Goal: Information Seeking & Learning: Understand process/instructions

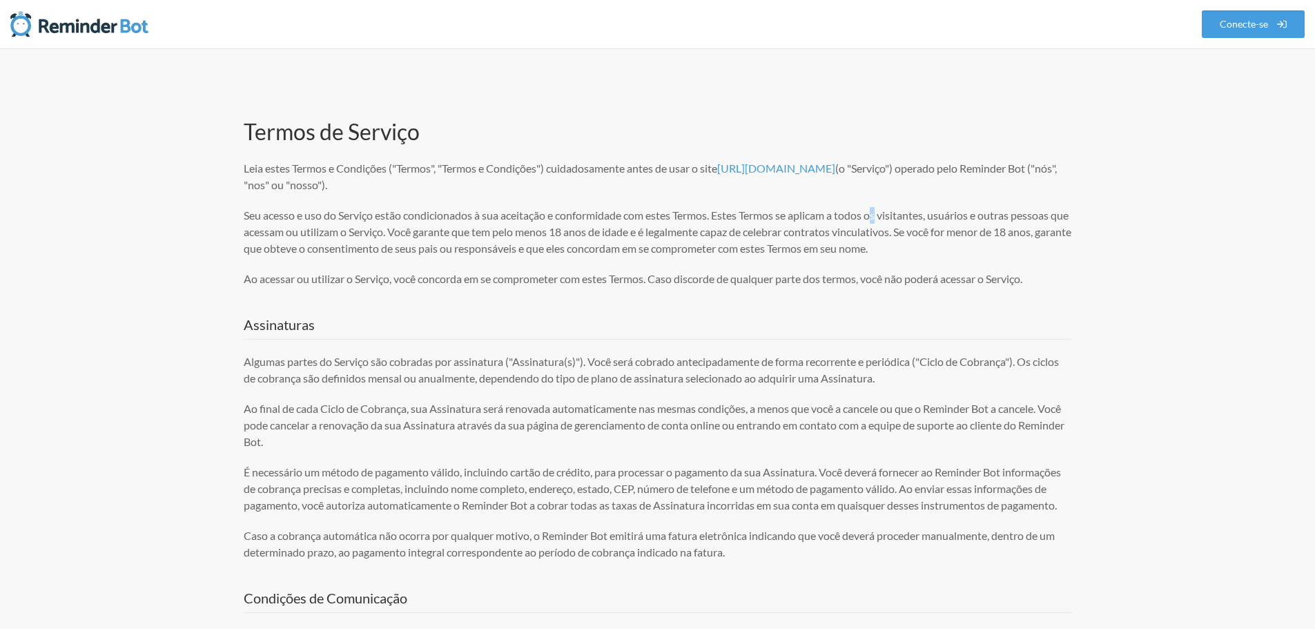
click at [884, 209] on p "Seu acesso e uso do Serviço estão condicionados à sua aceitação e conformidade …" at bounding box center [658, 232] width 828 height 50
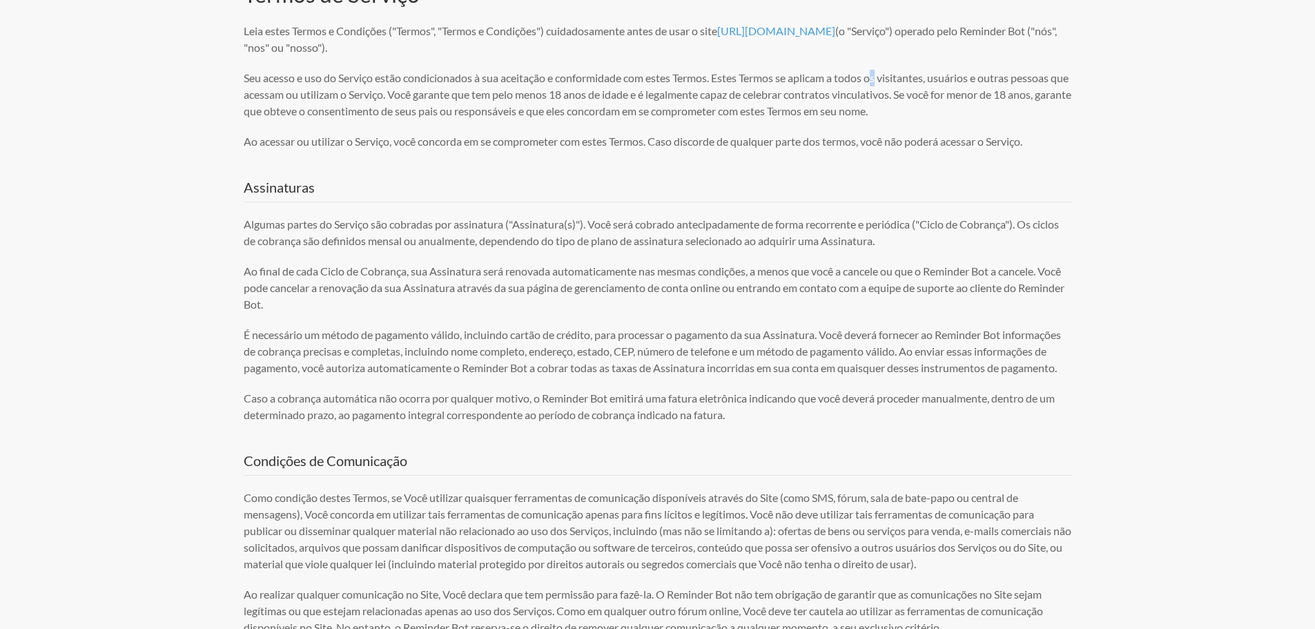
scroll to position [276, 0]
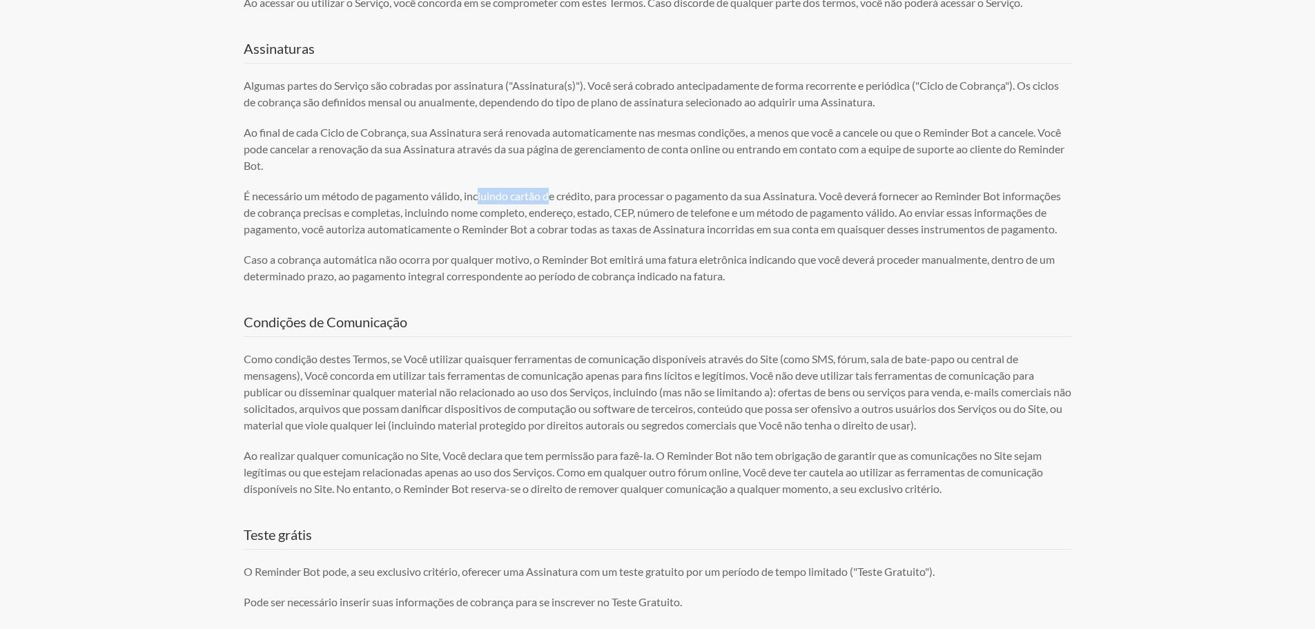
drag, startPoint x: 715, startPoint y: 204, endPoint x: 741, endPoint y: 200, distance: 26.5
click at [729, 201] on font "É necessário um método de pagamento válido, incluindo cartão de crédito, para p…" at bounding box center [652, 212] width 817 height 46
drag, startPoint x: 554, startPoint y: 272, endPoint x: 337, endPoint y: 178, distance: 236.2
click at [551, 272] on font "Caso a cobrança automática não ocorra por qualquer motivo, o Reminder Bot emiti…" at bounding box center [649, 268] width 811 height 30
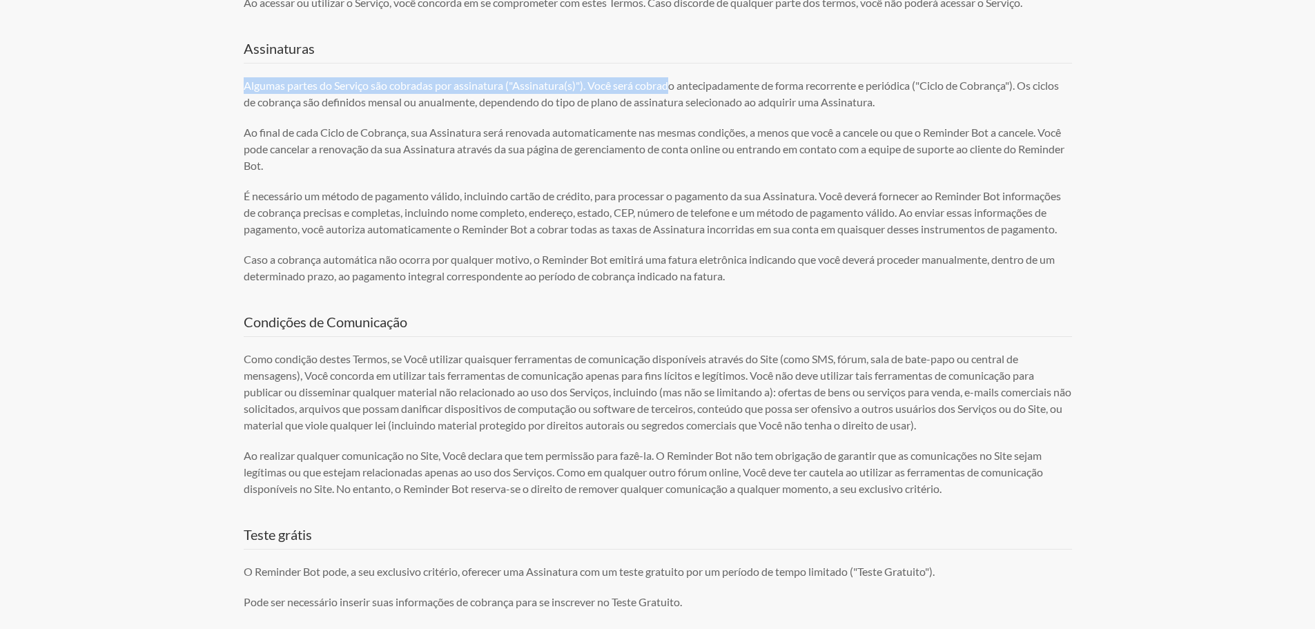
drag, startPoint x: 487, startPoint y: 81, endPoint x: 793, endPoint y: 81, distance: 305.8
click at [747, 81] on font "Algumas partes do Serviço são cobradas por assinatura ("Assinatura(s)"). Você s…" at bounding box center [651, 94] width 815 height 30
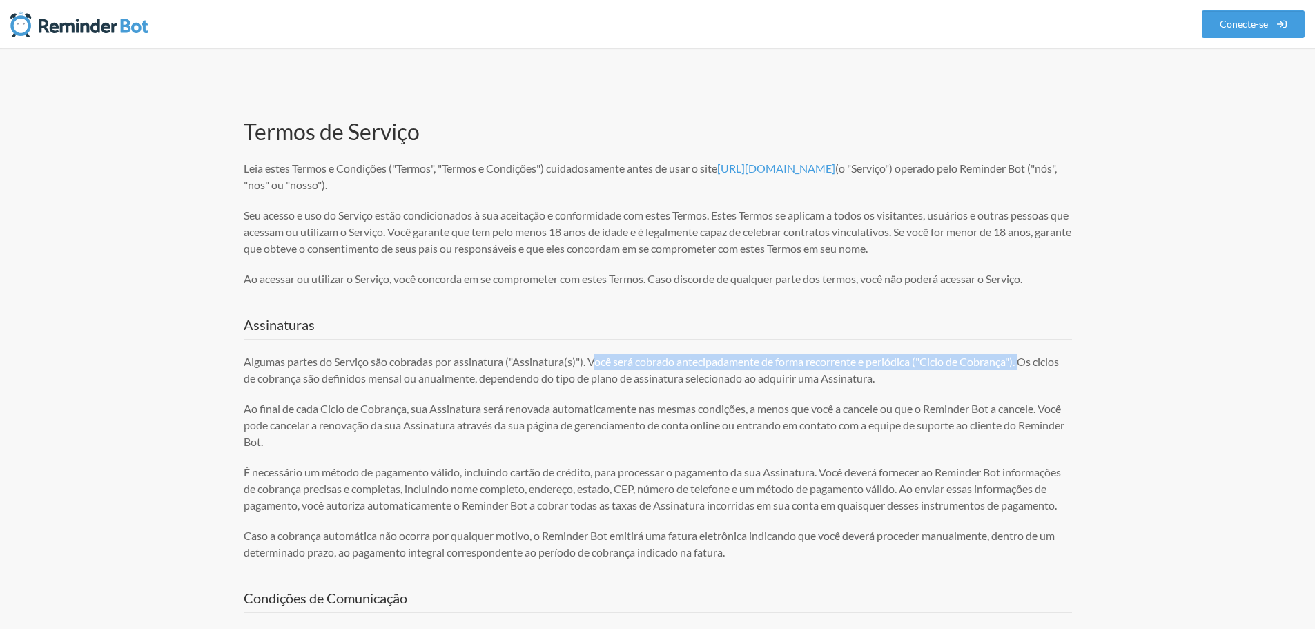
drag, startPoint x: 596, startPoint y: 366, endPoint x: 1274, endPoint y: 347, distance: 678.2
click at [808, 371] on font "Algumas partes do Serviço são cobradas por assinatura ("Assinatura(s)"). Você s…" at bounding box center [651, 370] width 815 height 30
drag, startPoint x: 737, startPoint y: 358, endPoint x: 1040, endPoint y: 338, distance: 303.0
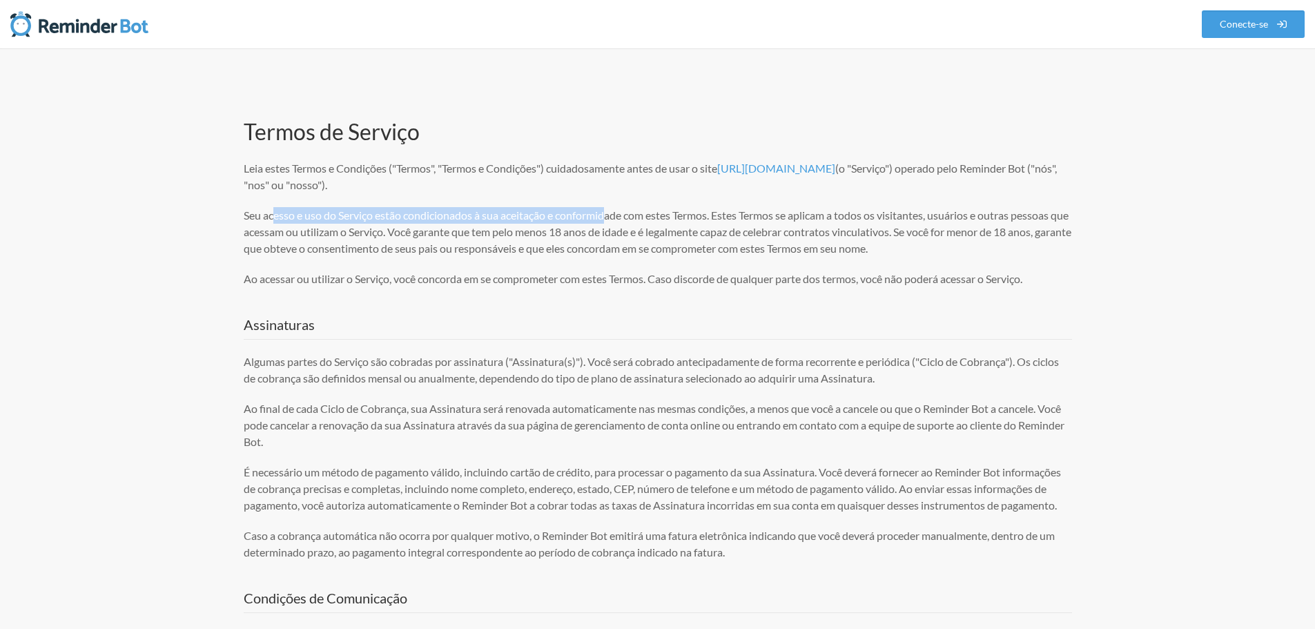
drag, startPoint x: 385, startPoint y: 206, endPoint x: 984, endPoint y: 220, distance: 598.7
click at [779, 207] on p "Seu acesso e uso do Serviço estão condicionados à sua aceitação e conformidade …" at bounding box center [658, 232] width 828 height 50
click at [776, 230] on font "Seu acesso e uso do Serviço estão condicionados à sua aceitação e conformidade …" at bounding box center [658, 231] width 828 height 46
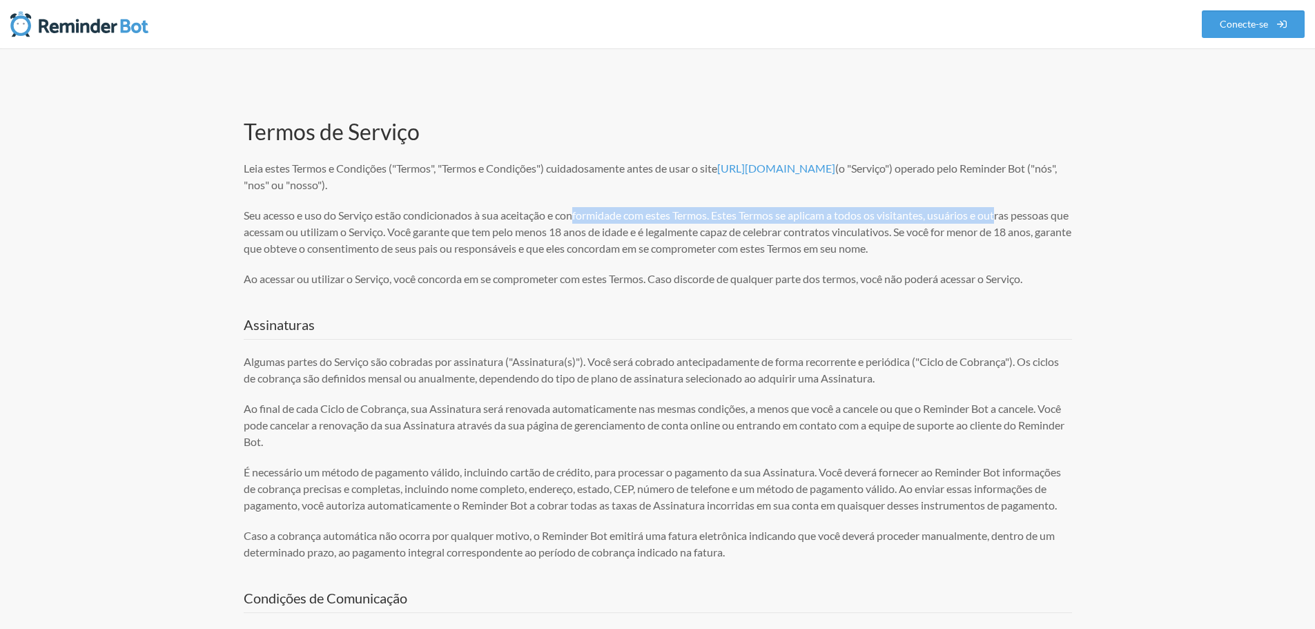
drag, startPoint x: 578, startPoint y: 218, endPoint x: 965, endPoint y: 252, distance: 388.8
click at [1071, 218] on p "Seu acesso e uso do Serviço estão condicionados à sua aceitação e conformidade …" at bounding box center [658, 232] width 828 height 50
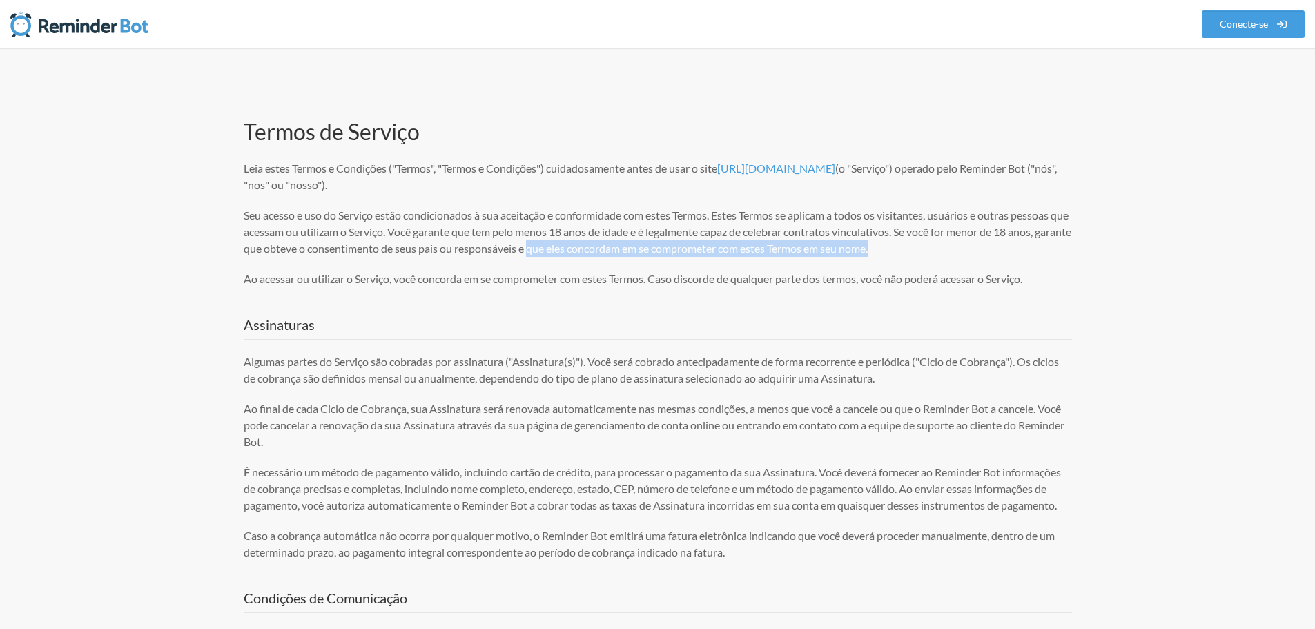
drag, startPoint x: 760, startPoint y: 237, endPoint x: 1109, endPoint y: 284, distance: 352.6
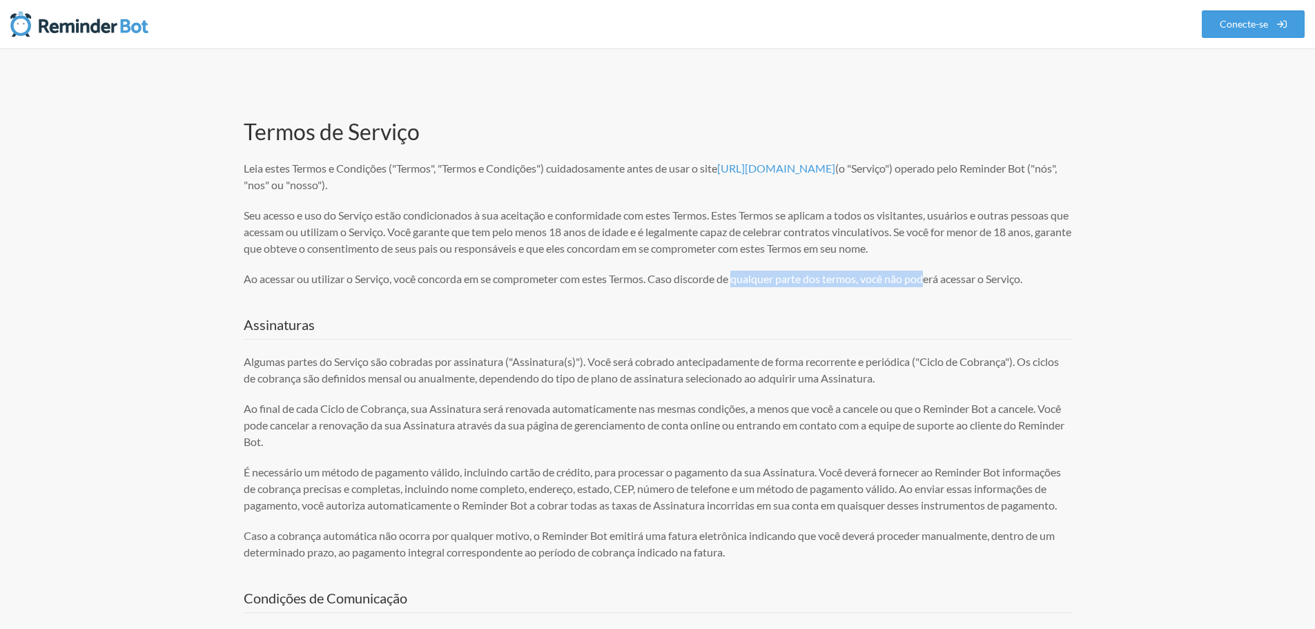
drag, startPoint x: 824, startPoint y: 273, endPoint x: 1303, endPoint y: 275, distance: 479.1
drag, startPoint x: 855, startPoint y: 346, endPoint x: 994, endPoint y: 340, distance: 139.6
click at [538, 373] on font "Algumas partes do Serviço são cobradas por assinatura ("Assinatura(s)"). Você s…" at bounding box center [651, 370] width 815 height 30
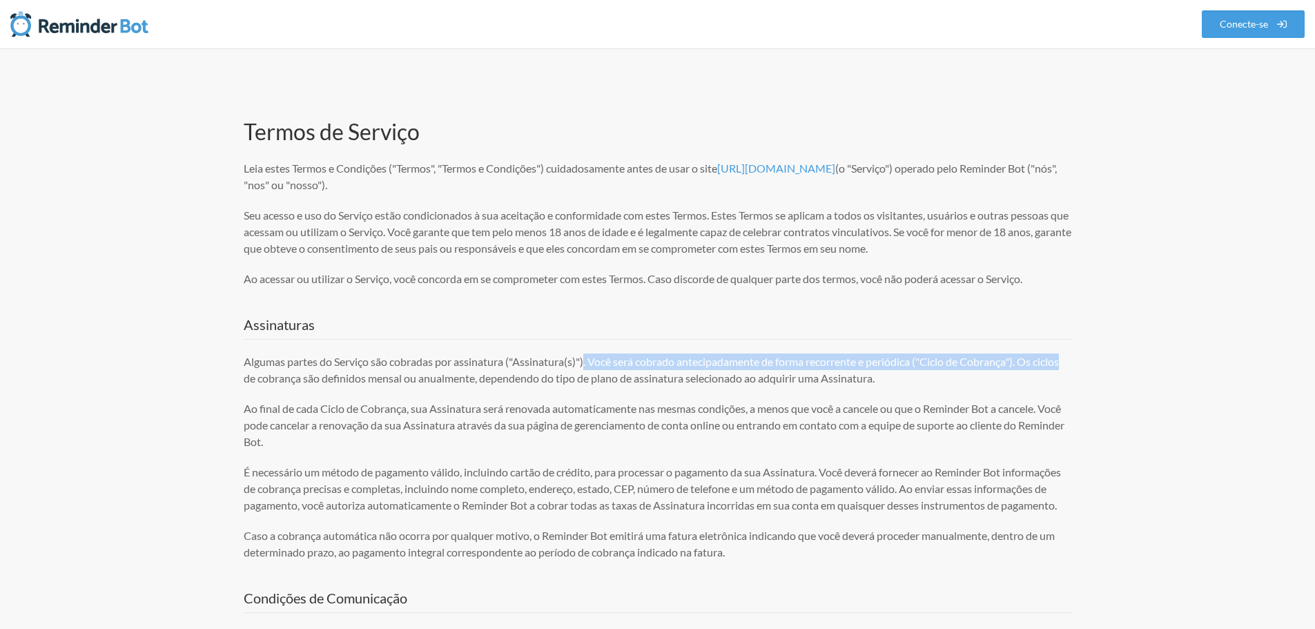
drag, startPoint x: 1065, startPoint y: 356, endPoint x: 1158, endPoint y: 356, distance: 92.5
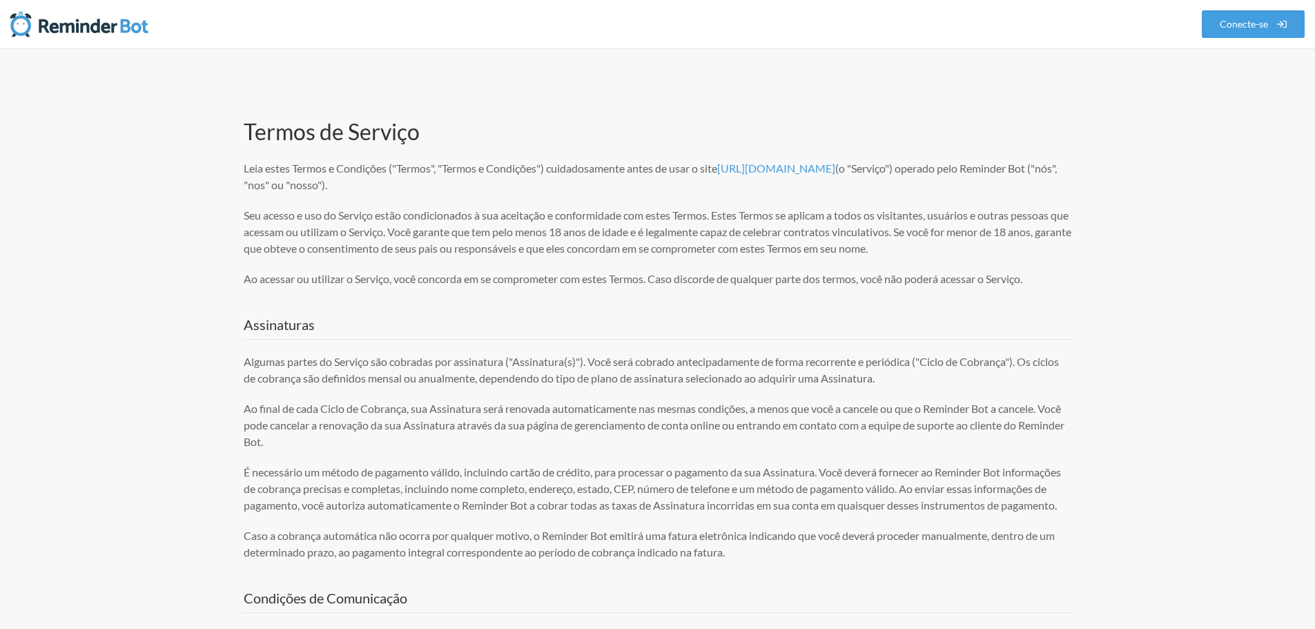
click at [794, 413] on font "Ao final de cada Ciclo de Cobrança, sua Assinatura será renovada automaticament…" at bounding box center [654, 425] width 821 height 46
drag, startPoint x: 694, startPoint y: 369, endPoint x: 1057, endPoint y: 360, distance: 362.6
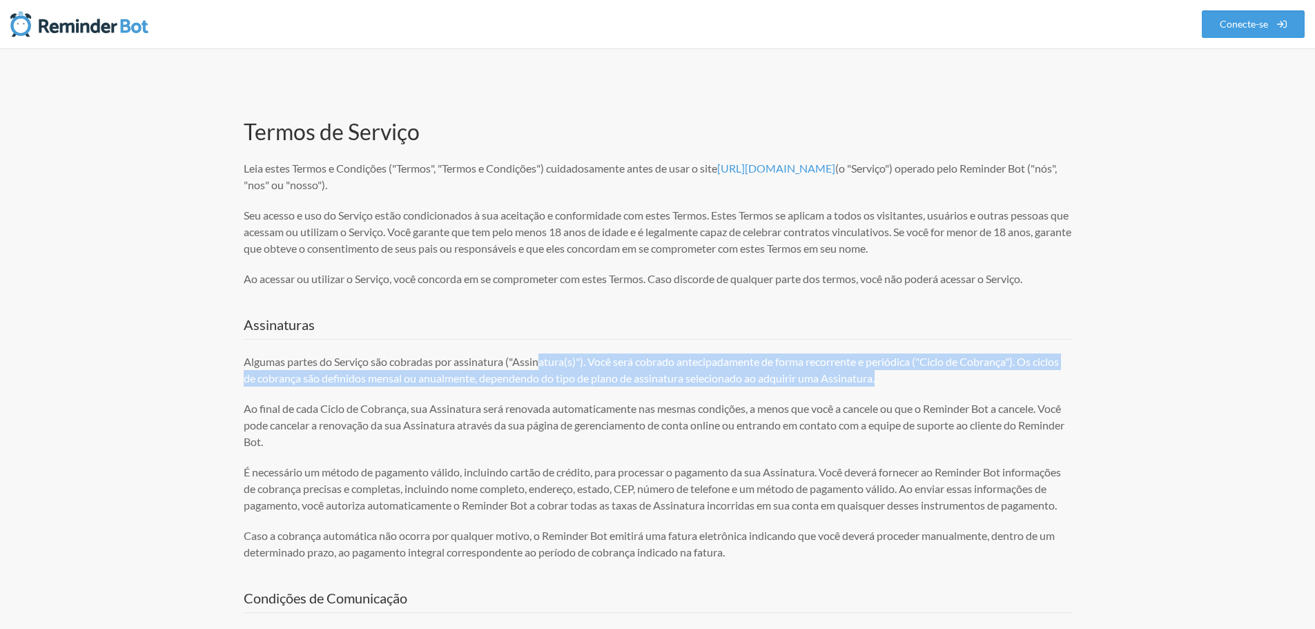
drag, startPoint x: 909, startPoint y: 373, endPoint x: 964, endPoint y: 380, distance: 55.7
click at [964, 380] on p "Algumas partes do Serviço são cobradas por assinatura ("Assinatura(s)"). Você s…" at bounding box center [658, 369] width 828 height 33
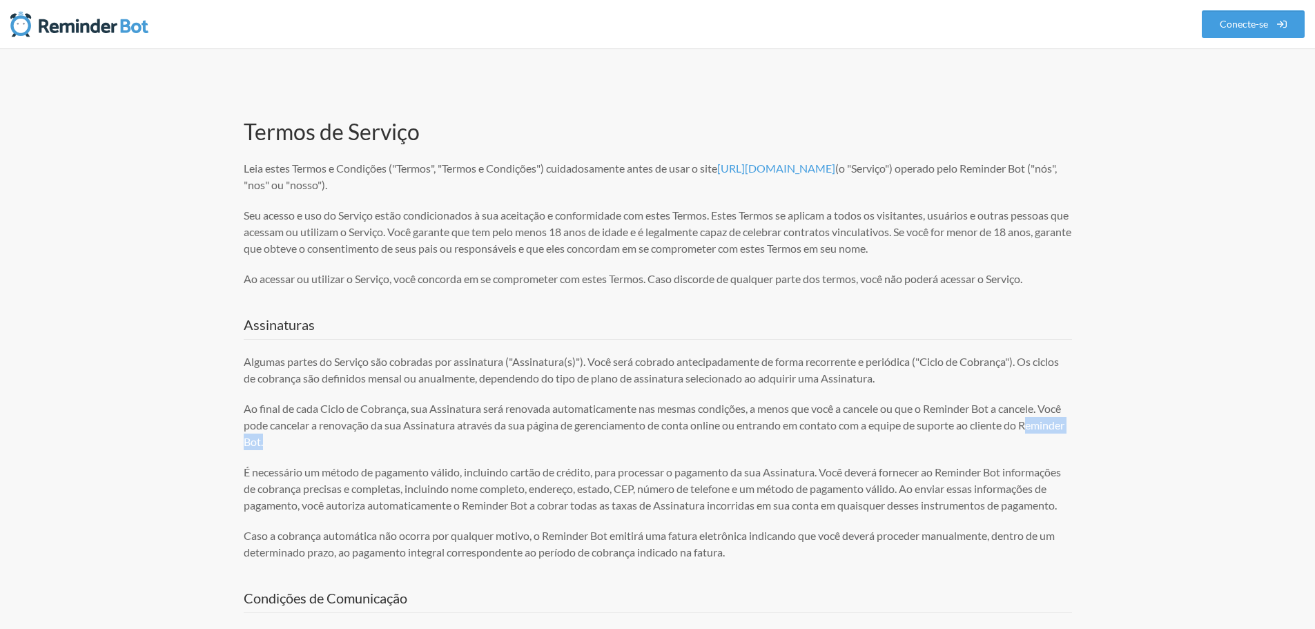
drag, startPoint x: 512, startPoint y: 439, endPoint x: 690, endPoint y: 470, distance: 181.5
click at [738, 442] on p "Ao final de cada Ciclo de Cobrança, sua Assinatura será renovada automaticament…" at bounding box center [658, 425] width 828 height 50
drag, startPoint x: 320, startPoint y: 500, endPoint x: 561, endPoint y: 461, distance: 244.7
click at [574, 486] on font "É necessário um método de pagamento válido, incluindo cartão de crédito, para p…" at bounding box center [652, 488] width 817 height 46
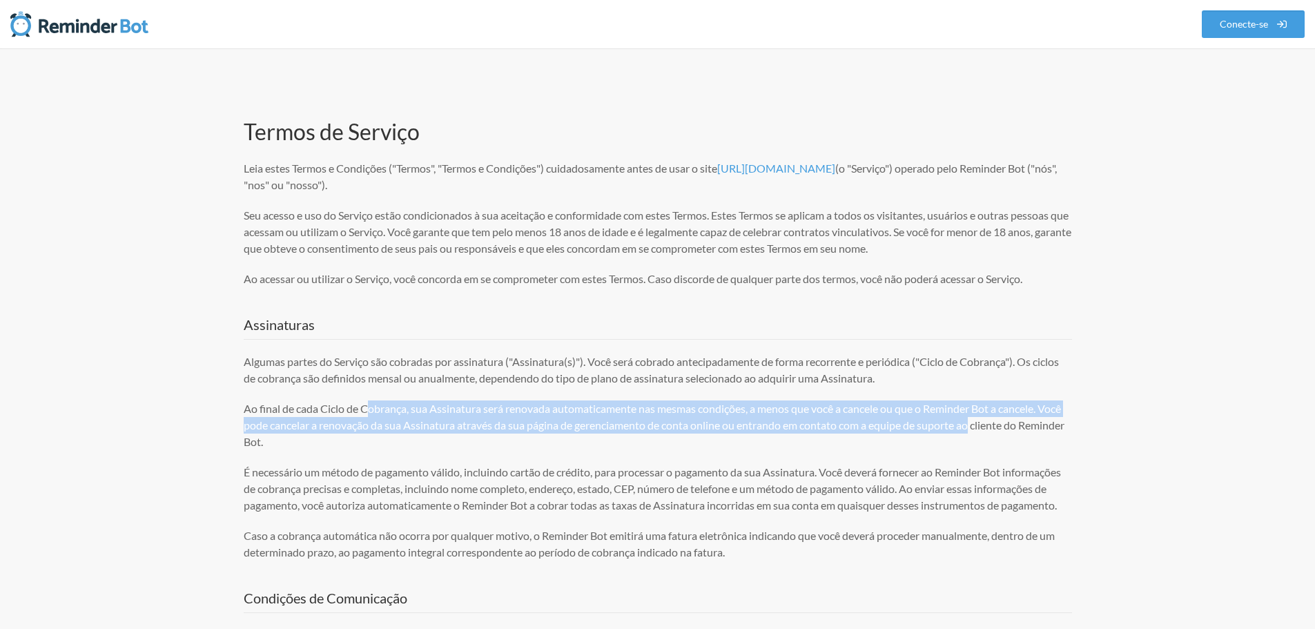
drag, startPoint x: 489, startPoint y: 413, endPoint x: 998, endPoint y: 425, distance: 508.9
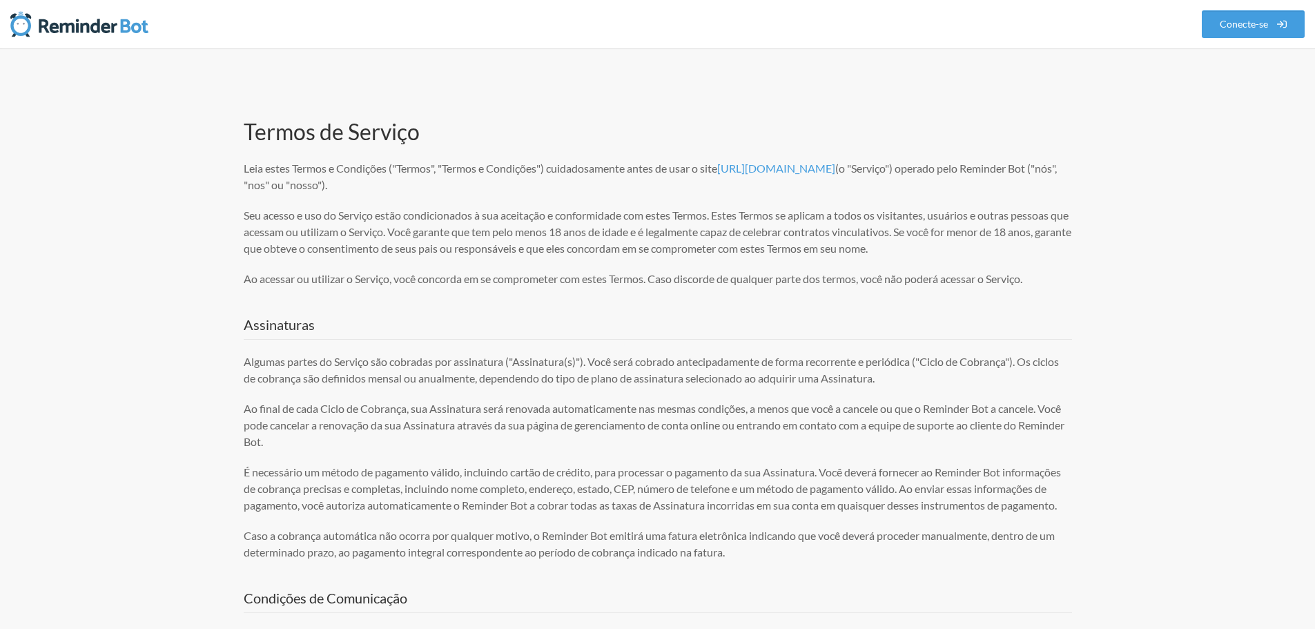
click at [381, 514] on p "É necessário um método de pagamento válido, incluindo cartão de crédito, para p…" at bounding box center [658, 489] width 828 height 50
drag, startPoint x: 452, startPoint y: 478, endPoint x: 786, endPoint y: 434, distance: 336.4
click at [731, 514] on p "É necessário um método de pagamento válido, incluindo cartão de crédito, para p…" at bounding box center [658, 489] width 828 height 50
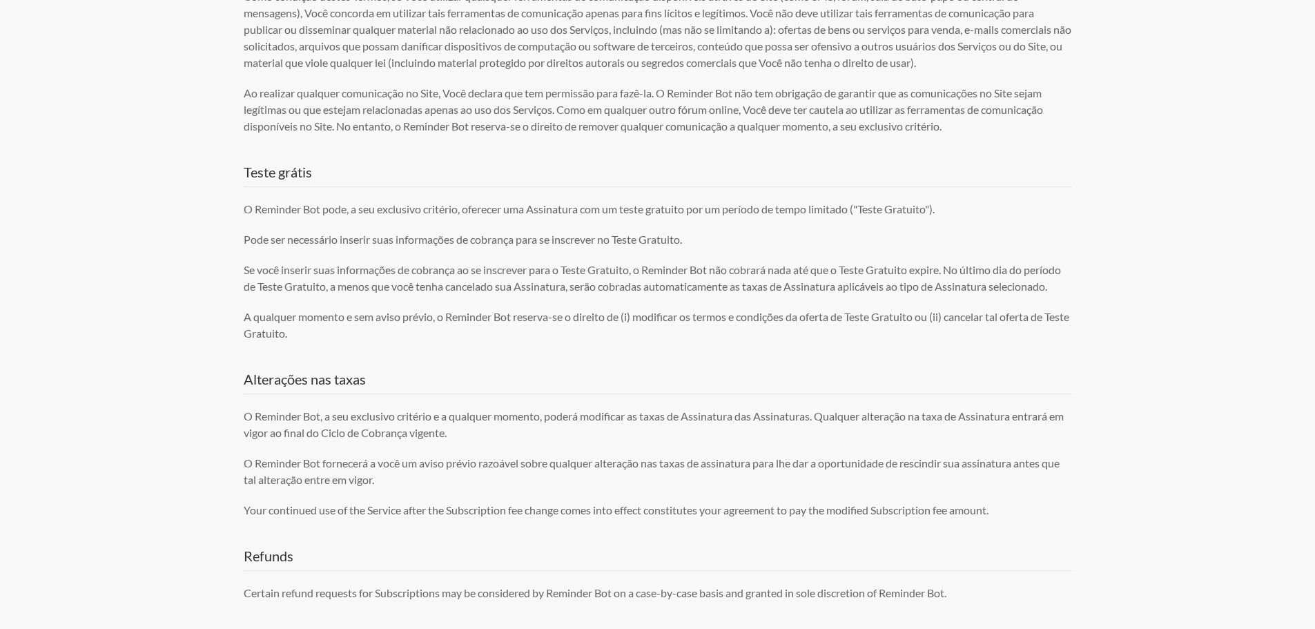
scroll to position [552, 0]
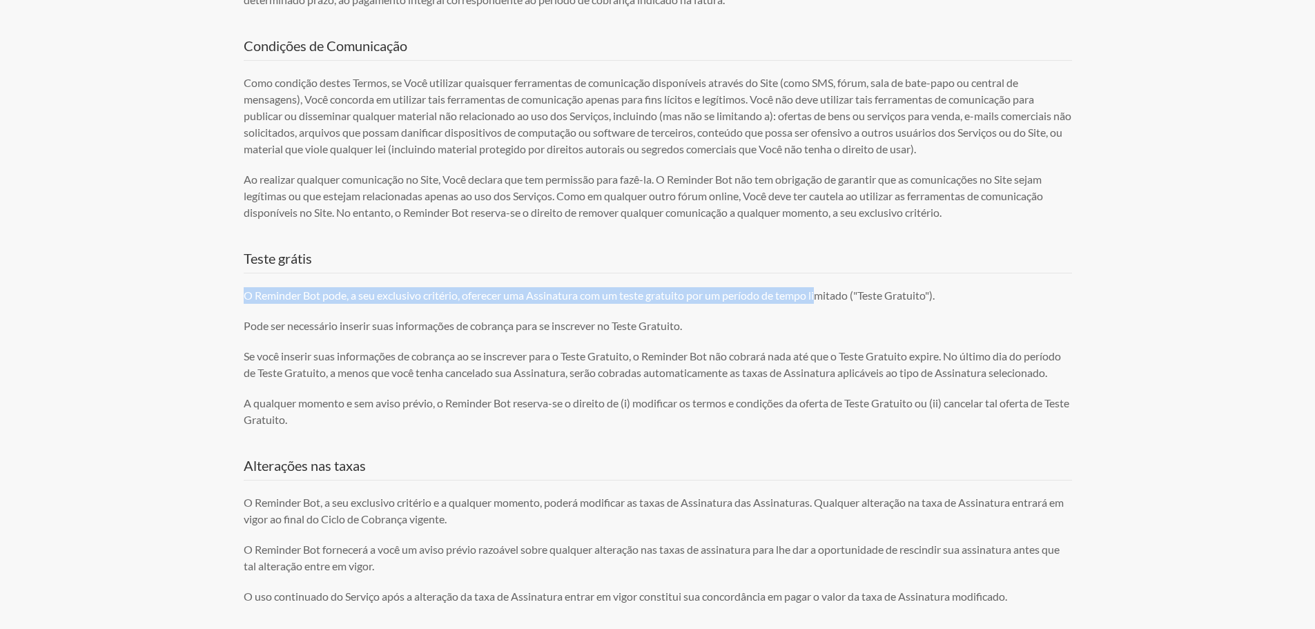
drag, startPoint x: 238, startPoint y: 315, endPoint x: 1000, endPoint y: 291, distance: 762.5
click at [581, 378] on font "Se você inserir suas informações de cobrança ao se inscrever para o Teste Gratu…" at bounding box center [652, 364] width 817 height 30
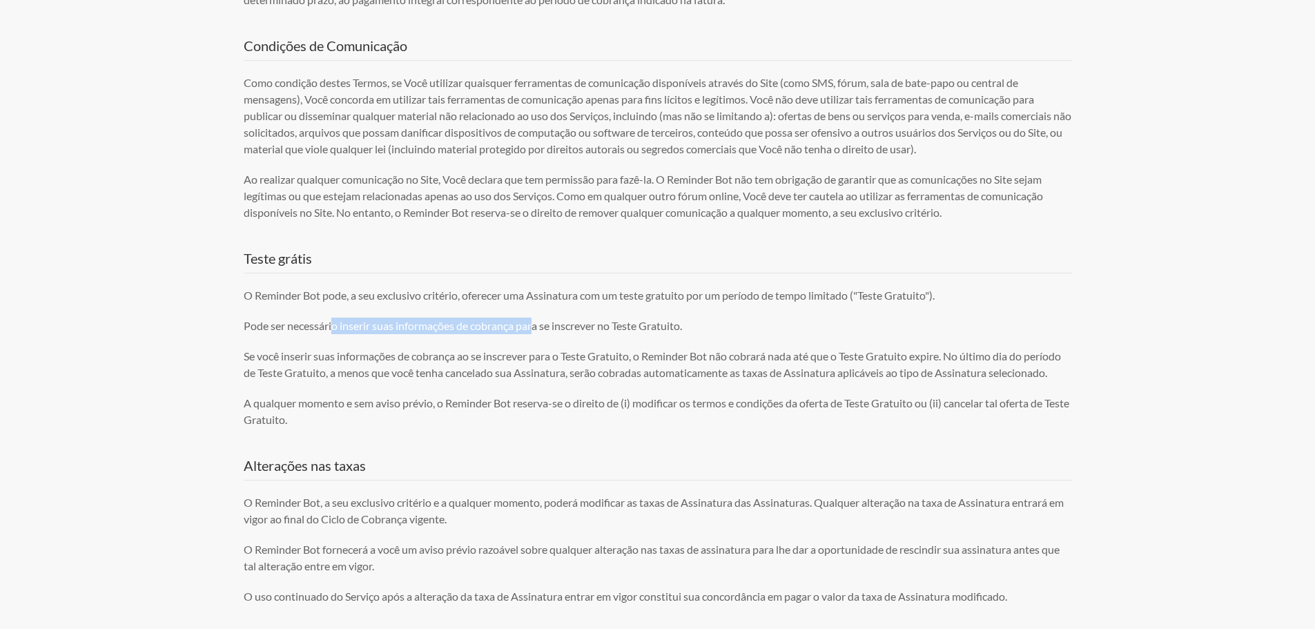
drag, startPoint x: 633, startPoint y: 320, endPoint x: 779, endPoint y: 334, distance: 146.3
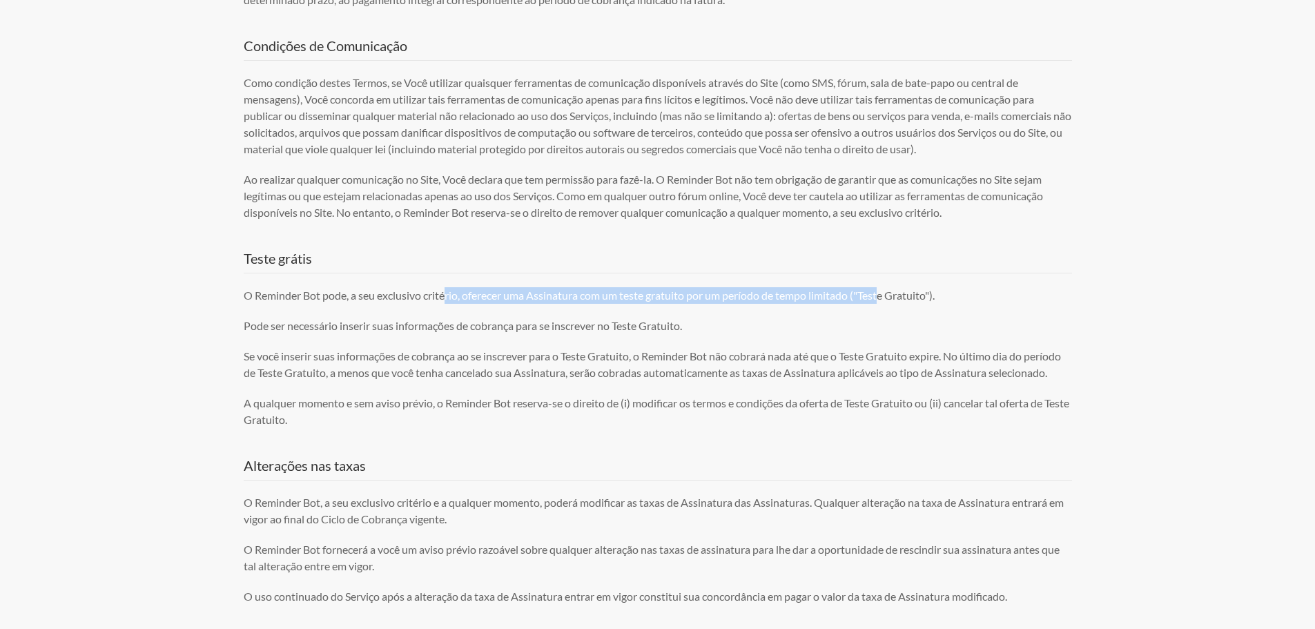
drag, startPoint x: 657, startPoint y: 319, endPoint x: 1067, endPoint y: 309, distance: 410.2
click at [967, 304] on p "O Reminder Bot pode, a seu exclusivo critério, oferecer uma Assinatura com um t…" at bounding box center [658, 295] width 828 height 17
drag, startPoint x: 997, startPoint y: 309, endPoint x: 231, endPoint y: 321, distance: 766.4
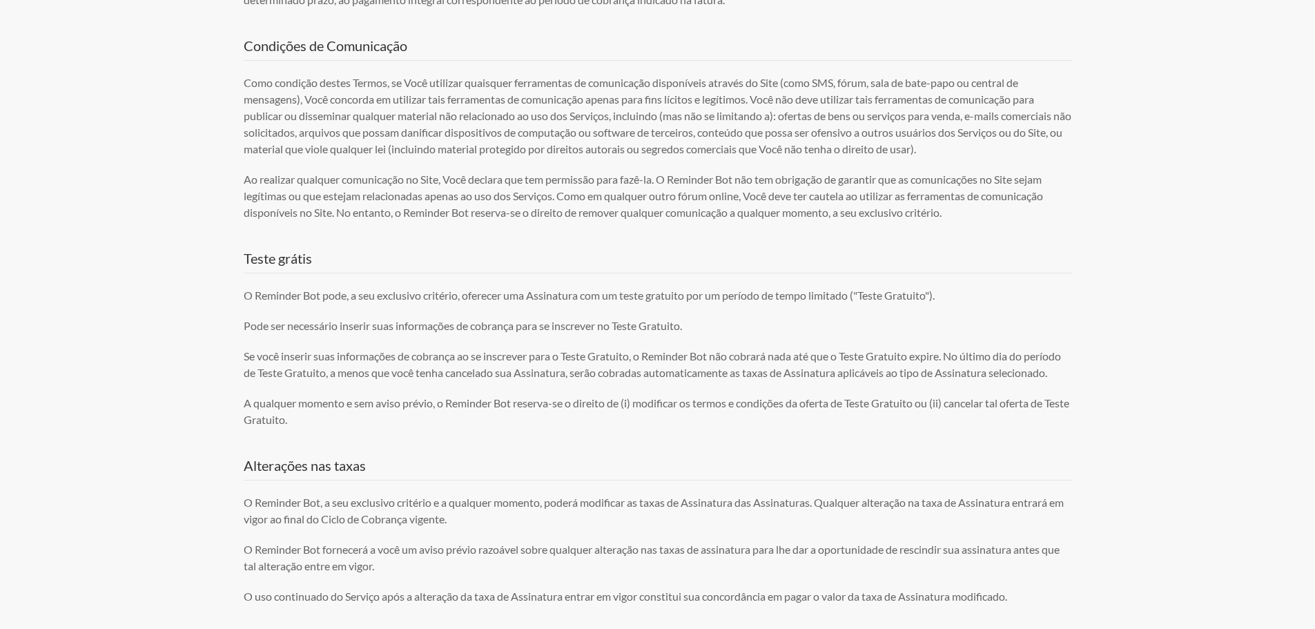
drag, startPoint x: 580, startPoint y: 353, endPoint x: 813, endPoint y: 322, distance: 234.7
drag, startPoint x: 815, startPoint y: 322, endPoint x: 231, endPoint y: 336, distance: 584.2
click at [529, 219] on font "Ao realizar qualquer comunicação no Site, Você declara que tem permissão para f…" at bounding box center [643, 196] width 799 height 46
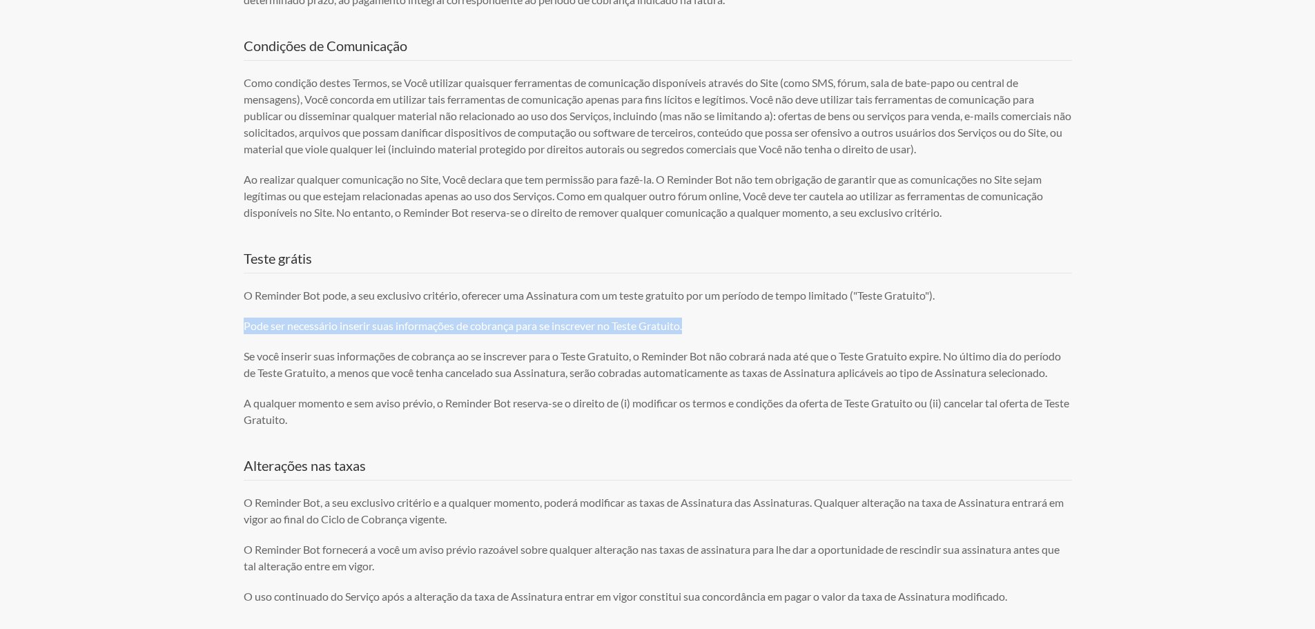
drag, startPoint x: 653, startPoint y: 338, endPoint x: 221, endPoint y: 341, distance: 432.2
click at [490, 219] on font "Ao realizar qualquer comunicação no Site, Você declara que tem permissão para f…" at bounding box center [643, 196] width 799 height 46
drag, startPoint x: 748, startPoint y: 347, endPoint x: 232, endPoint y: 346, distance: 516.4
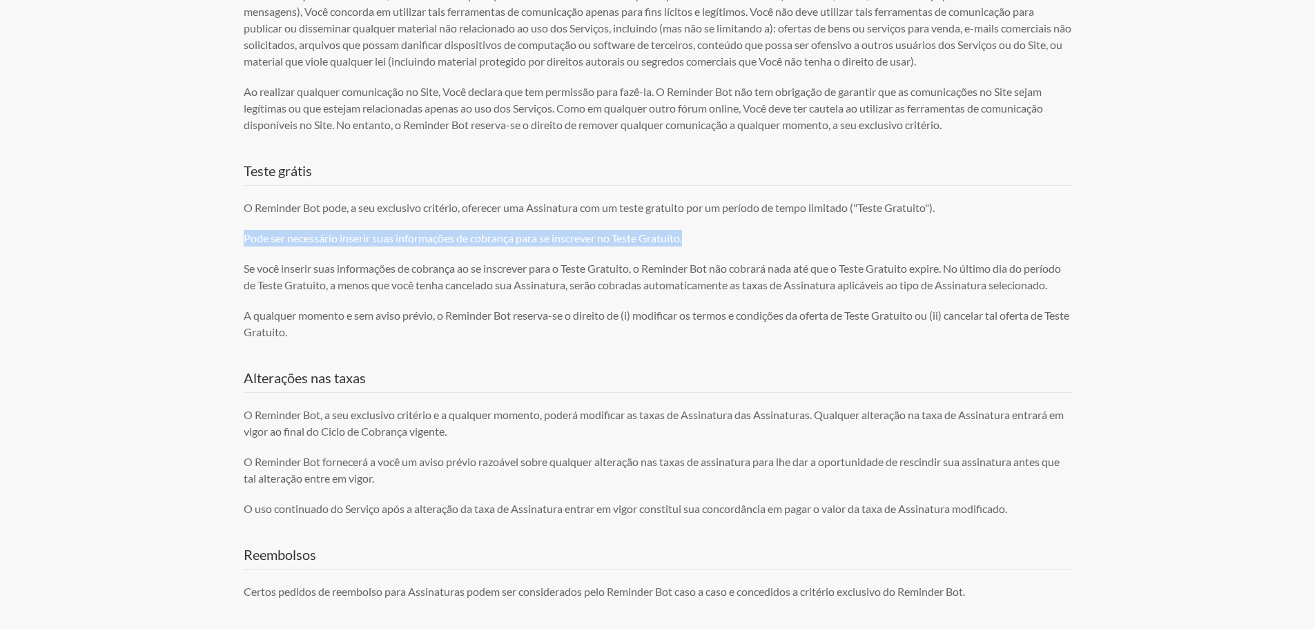
scroll to position [644, 0]
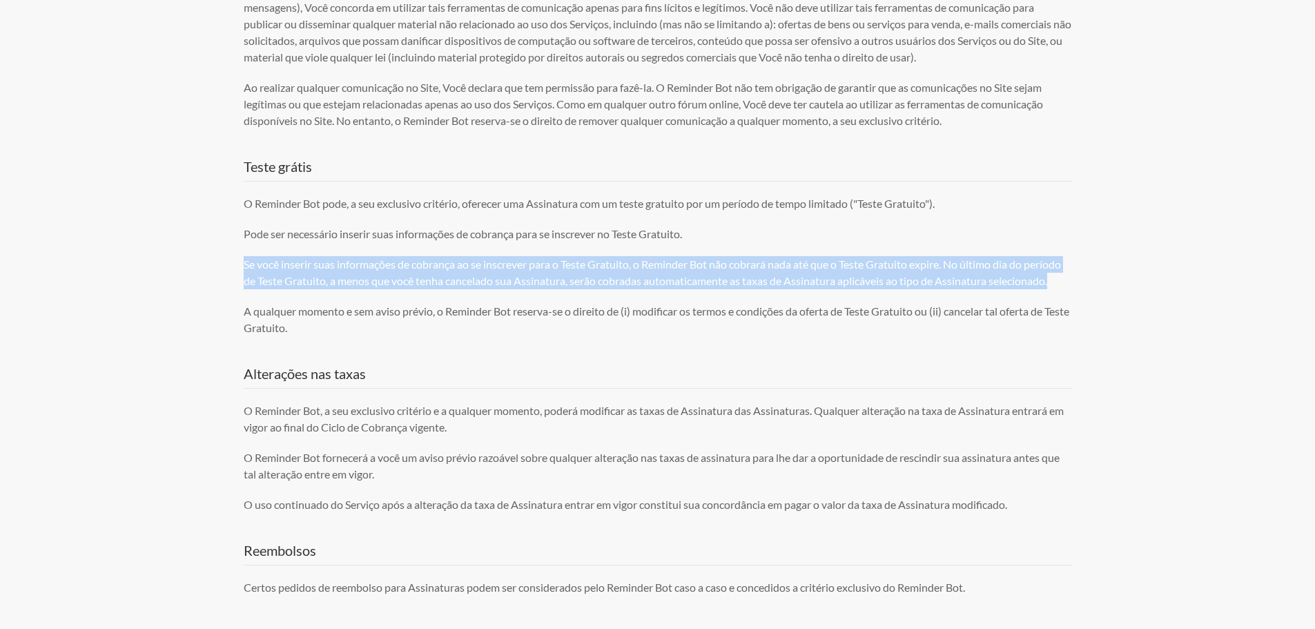
drag, startPoint x: 322, startPoint y: 307, endPoint x: 200, endPoint y: 271, distance: 126.7
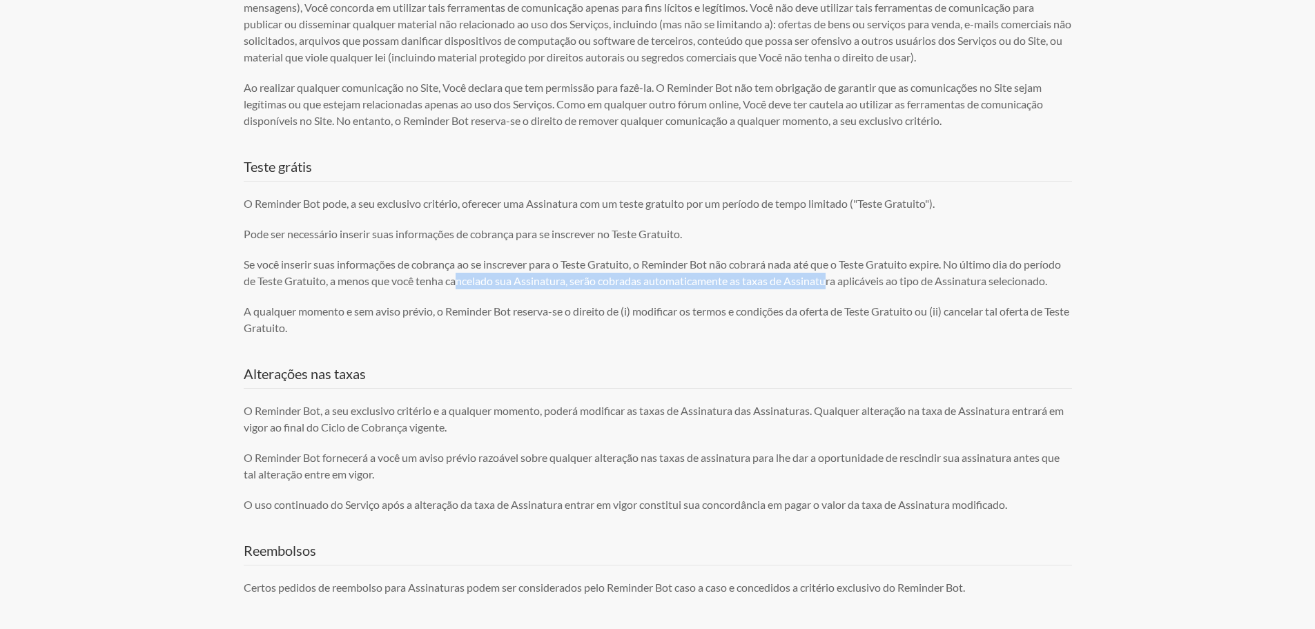
drag, startPoint x: 497, startPoint y: 304, endPoint x: 901, endPoint y: 291, distance: 404.1
click at [889, 289] on p "Se você inserir suas informações de cobrança ao se inscrever para o Teste Gratu…" at bounding box center [658, 272] width 828 height 33
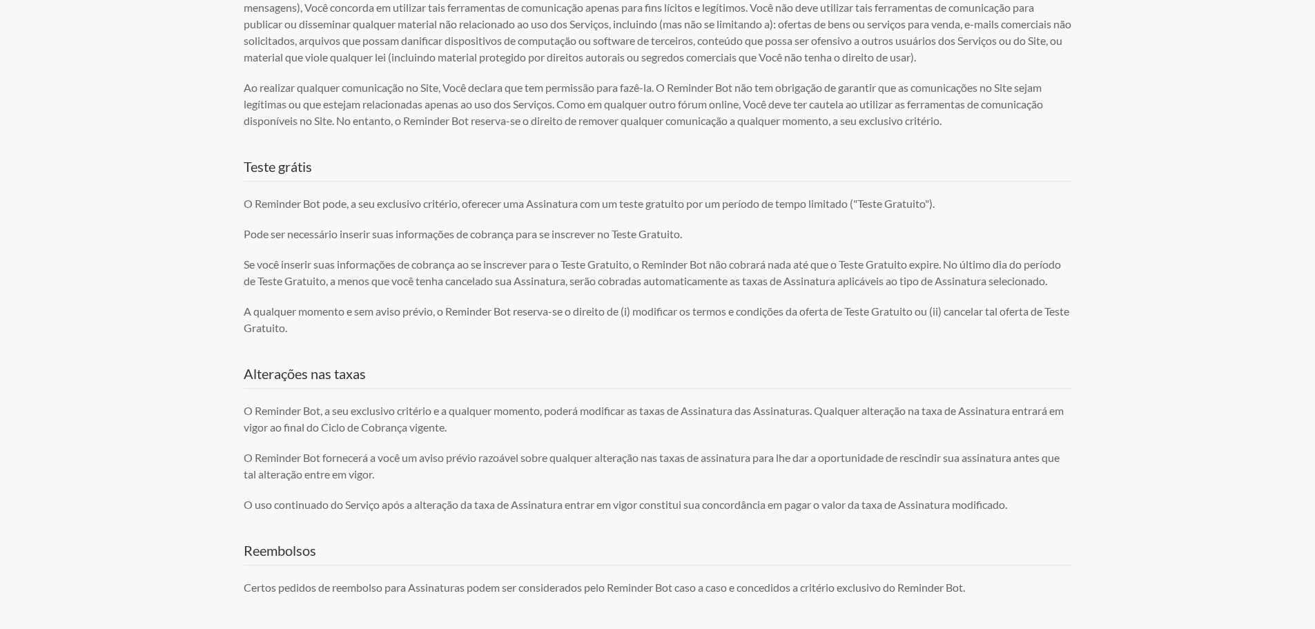
click at [973, 287] on font "Se você inserir suas informações de cobrança ao se inscrever para o Teste Gratu…" at bounding box center [652, 273] width 817 height 30
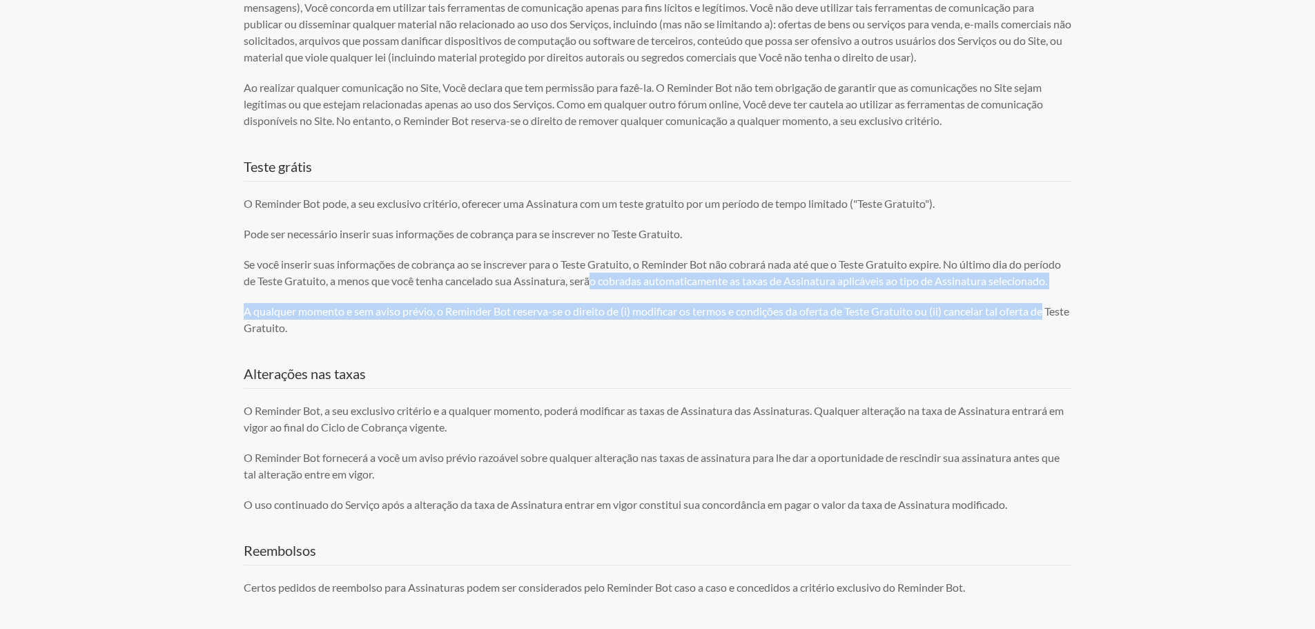
drag, startPoint x: 636, startPoint y: 293, endPoint x: 1301, endPoint y: 336, distance: 666.9
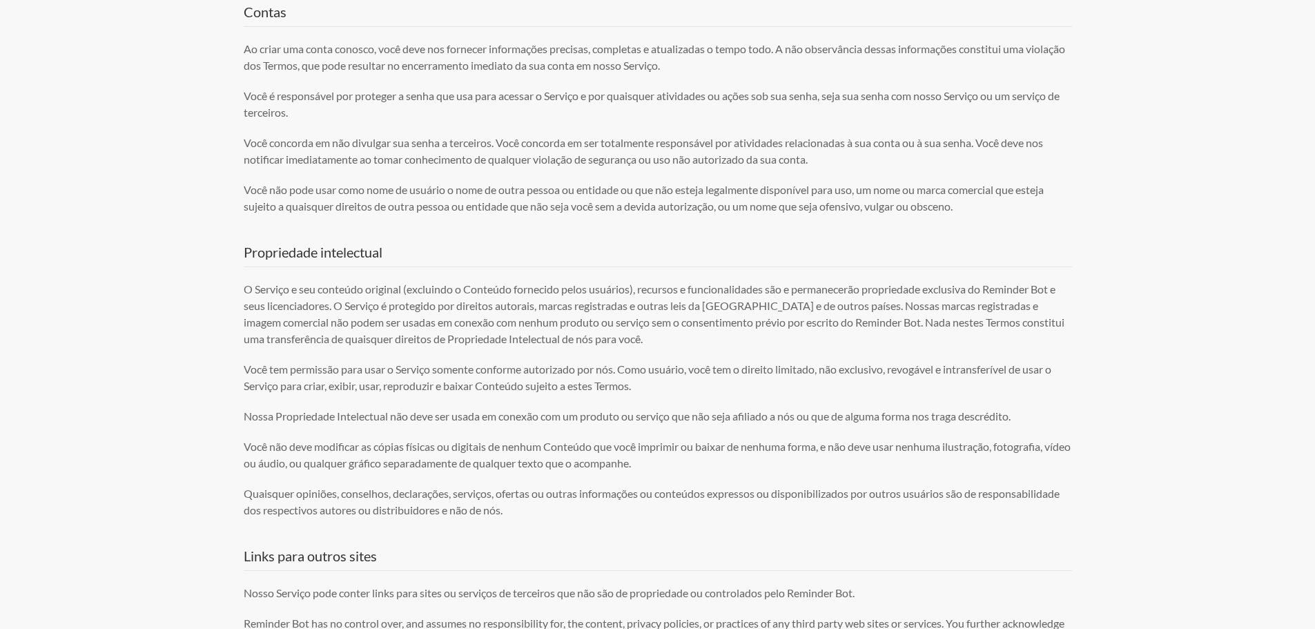
scroll to position [1749, 0]
